Goal: Task Accomplishment & Management: Manage account settings

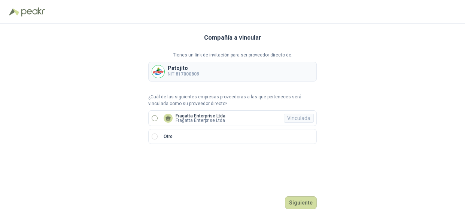
click at [162, 118] on span "Fragatta Enterprise Ltda Fragatta Enterprise Ltda Vinculada" at bounding box center [195, 118] width 68 height 9
click at [297, 202] on button "Ingresar" at bounding box center [302, 203] width 30 height 13
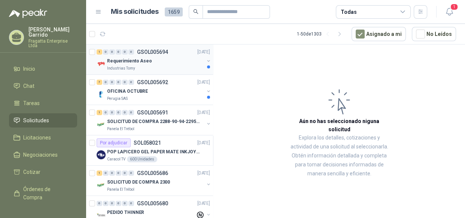
click at [161, 66] on div "Industrias Tomy" at bounding box center [155, 69] width 97 height 6
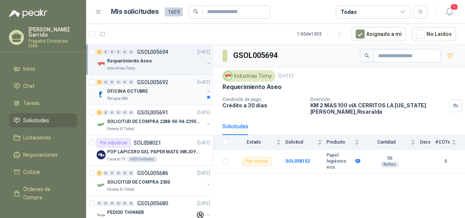
click at [172, 91] on div "OFICINA OCTUBRE" at bounding box center [155, 91] width 97 height 9
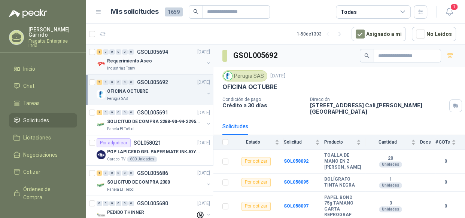
click at [178, 63] on div "Requerimiento Aseo" at bounding box center [155, 61] width 97 height 9
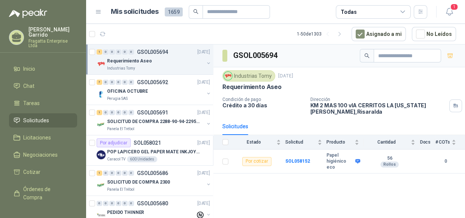
click at [402, 12] on icon at bounding box center [403, 12] width 4 height 2
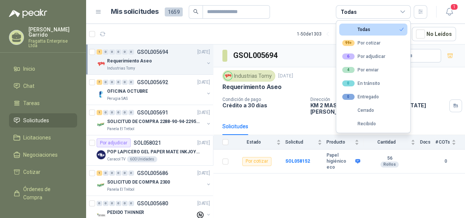
click at [402, 12] on icon at bounding box center [403, 12] width 4 height 2
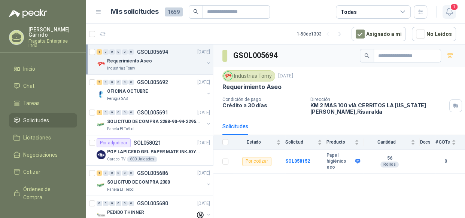
click at [447, 10] on icon "button" at bounding box center [449, 11] width 6 height 7
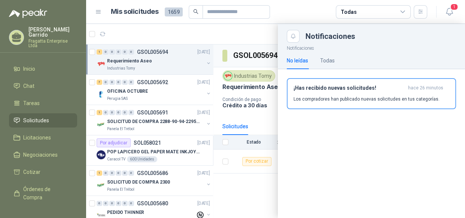
click at [366, 93] on div "¡Has recibido nuevas solicitudes! hace 26 minutos Los compradores han publicado…" at bounding box center [372, 94] width 156 height 18
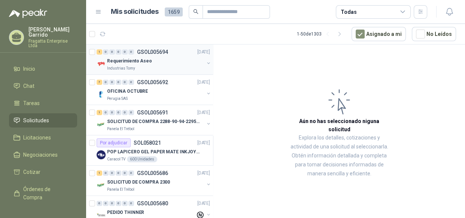
click at [168, 66] on div "Industrias Tomy" at bounding box center [155, 69] width 97 height 6
